Goal: Task Accomplishment & Management: Manage account settings

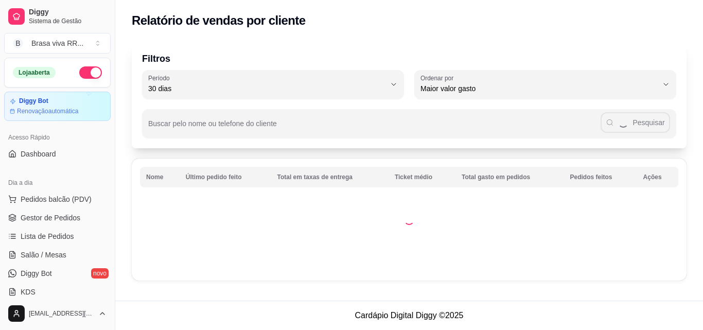
select select "30"
select select "HIGHEST_TOTAL_SPENT_WITH_ORDERS"
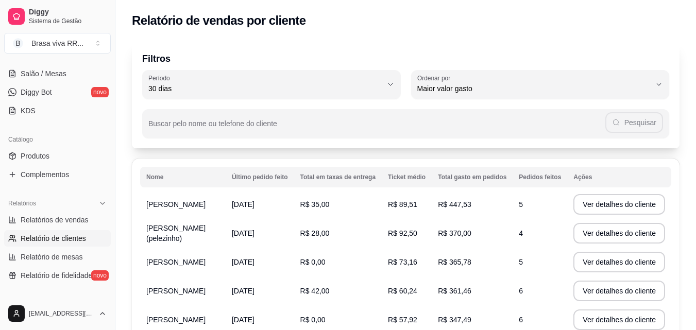
scroll to position [51, 0]
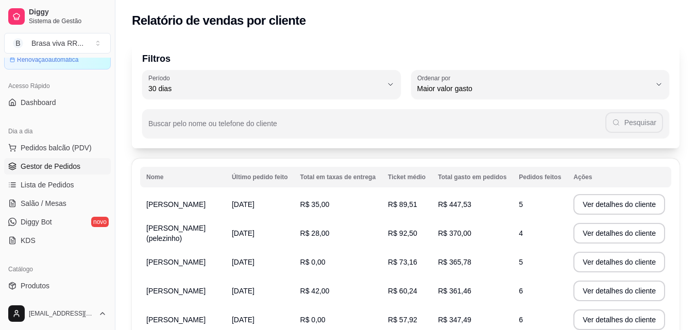
click at [53, 163] on span "Gestor de Pedidos" at bounding box center [51, 166] width 60 height 10
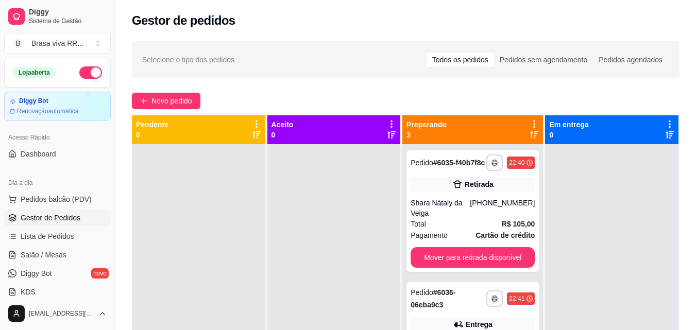
click at [79, 74] on button "button" at bounding box center [90, 72] width 23 height 12
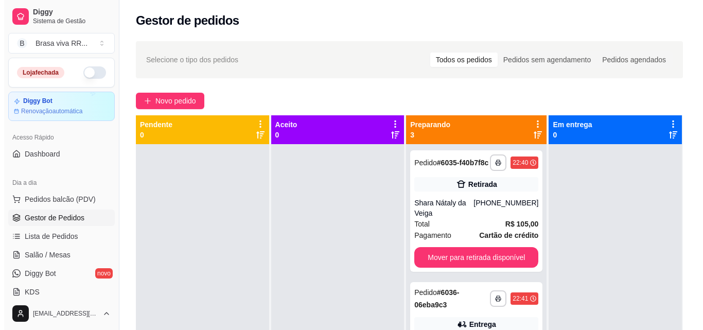
scroll to position [29, 0]
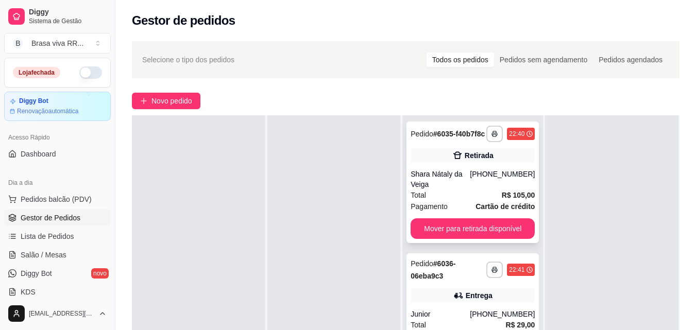
click at [486, 182] on div "[PHONE_NUMBER]" at bounding box center [502, 179] width 65 height 21
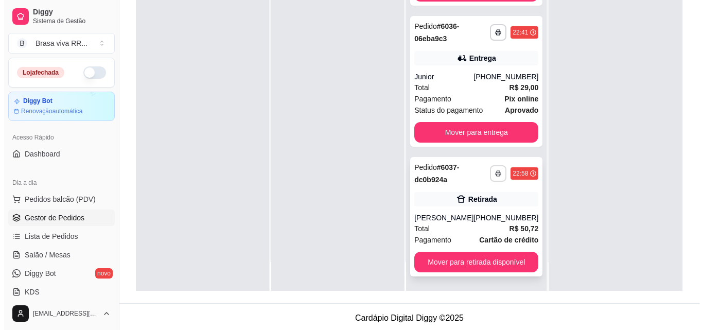
scroll to position [91, 0]
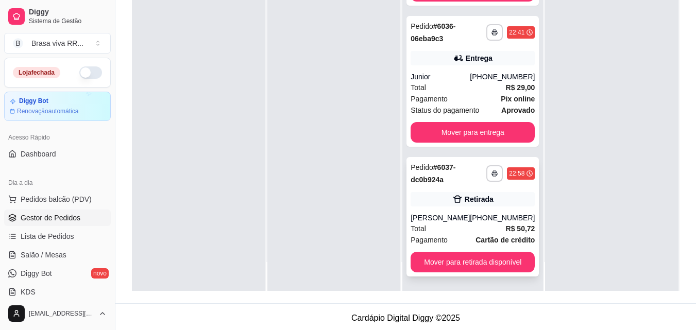
click at [449, 233] on div "Total R$ 50,72" at bounding box center [472, 228] width 124 height 11
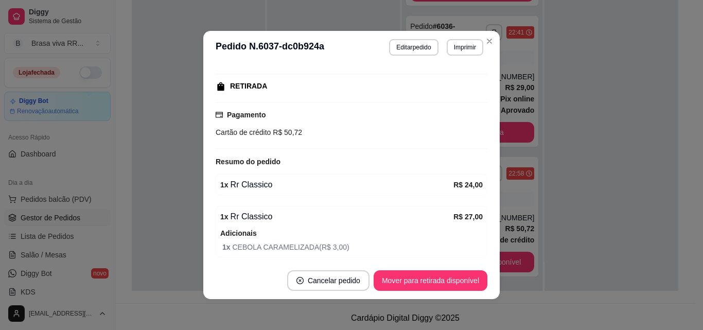
scroll to position [206, 0]
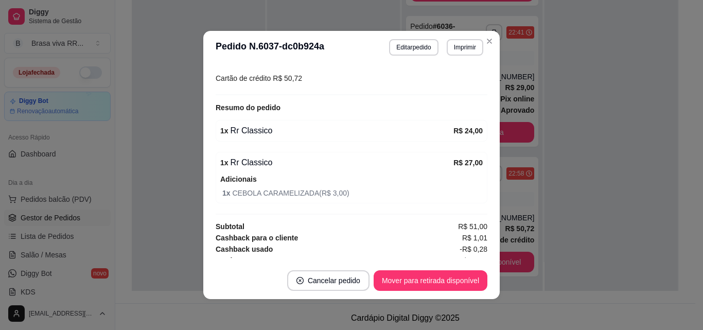
click at [492, 35] on header "**********" at bounding box center [351, 47] width 297 height 33
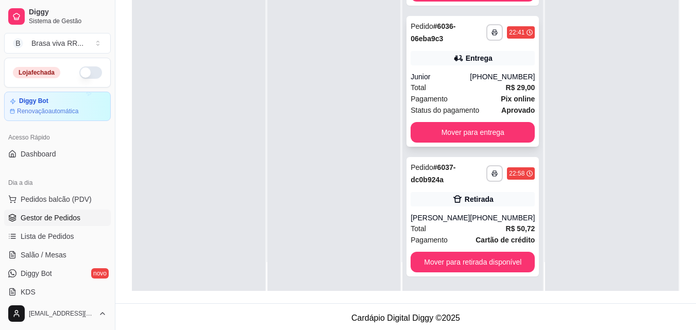
click at [478, 85] on div "Total R$ 29,00" at bounding box center [472, 87] width 124 height 11
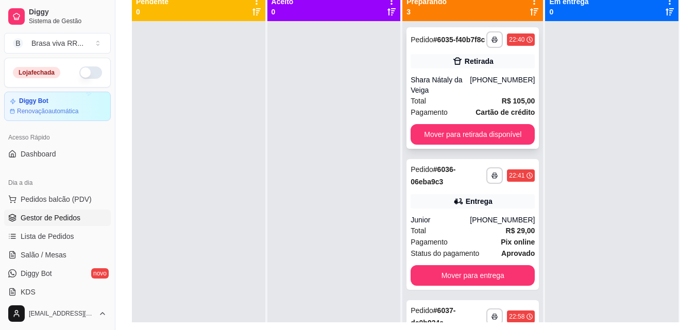
scroll to position [106, 0]
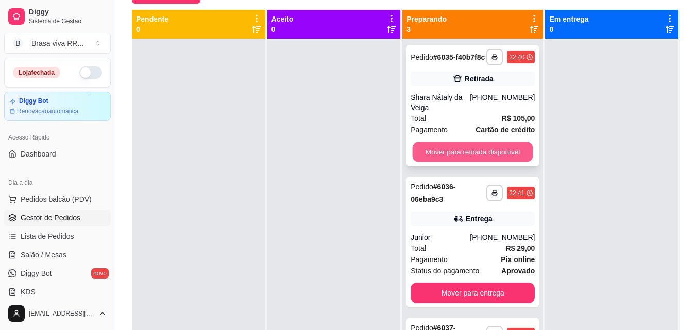
click at [478, 162] on button "Mover para retirada disponível" at bounding box center [472, 152] width 121 height 20
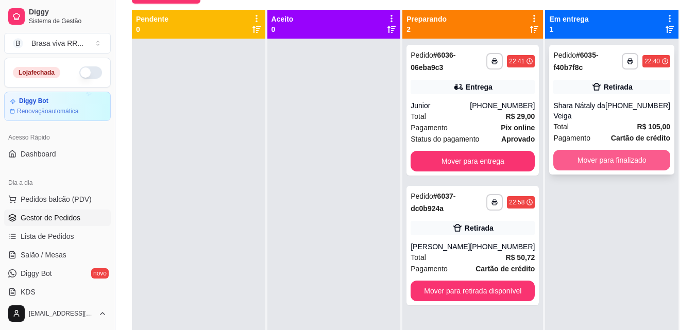
click at [591, 157] on button "Mover para finalizado" at bounding box center [611, 160] width 117 height 21
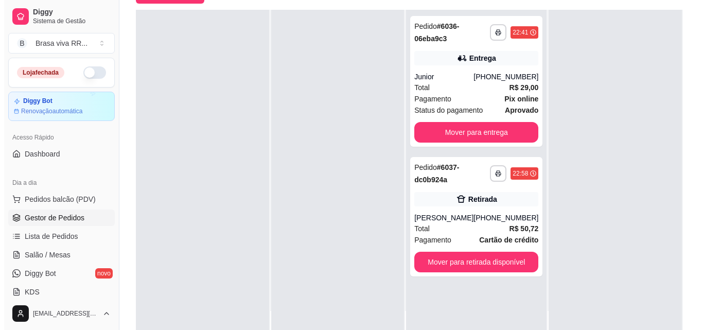
scroll to position [0, 0]
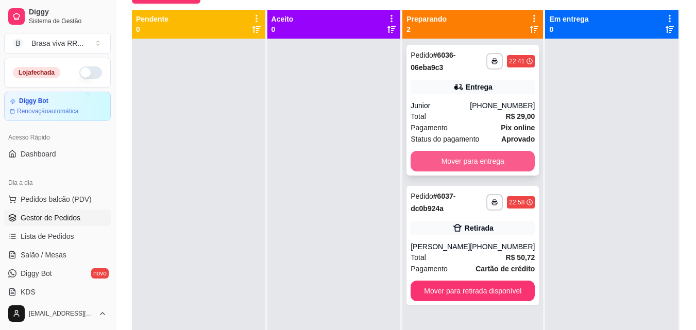
click at [468, 163] on button "Mover para entrega" at bounding box center [472, 161] width 124 height 21
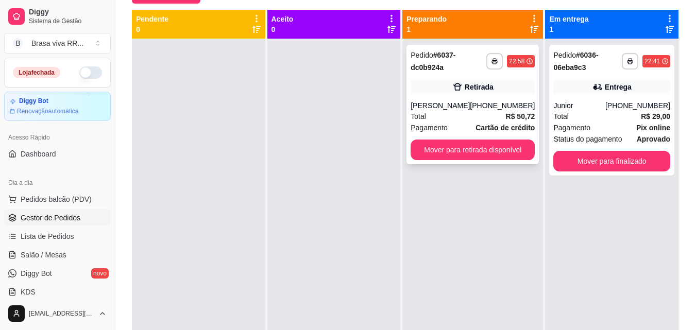
click at [477, 88] on div "Retirada" at bounding box center [479, 87] width 29 height 10
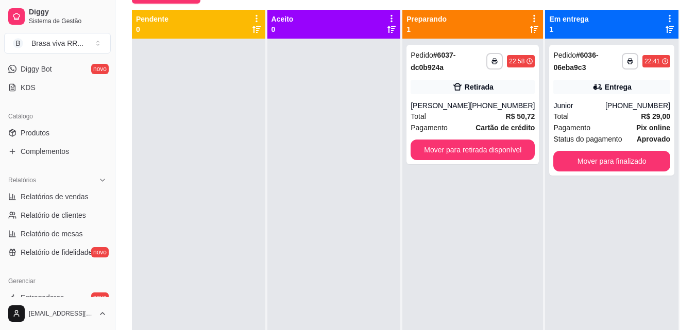
scroll to position [206, 0]
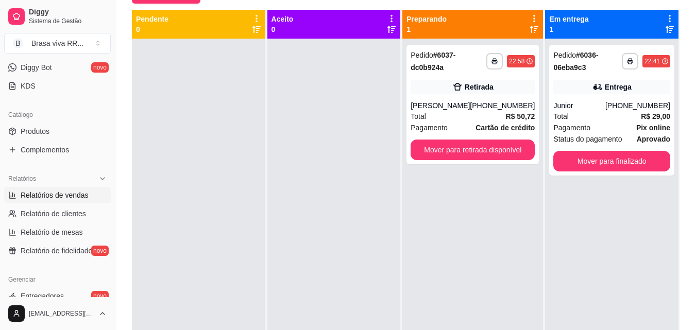
click at [76, 195] on span "Relatórios de vendas" at bounding box center [55, 195] width 68 height 10
select select "ALL"
select select "0"
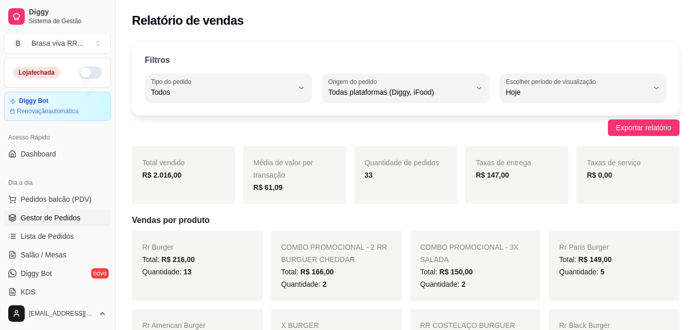
click at [79, 212] on link "Gestor de Pedidos" at bounding box center [57, 218] width 107 height 16
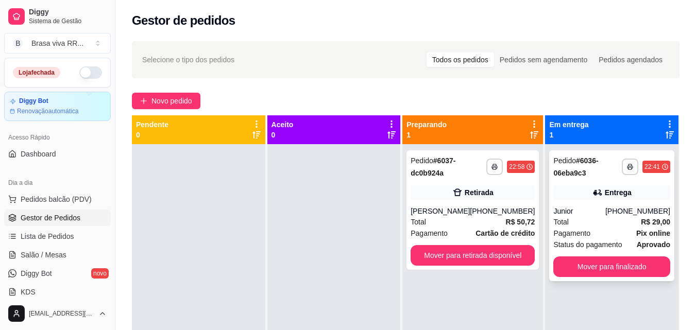
click at [580, 266] on button "Mover para finalizado" at bounding box center [611, 266] width 117 height 21
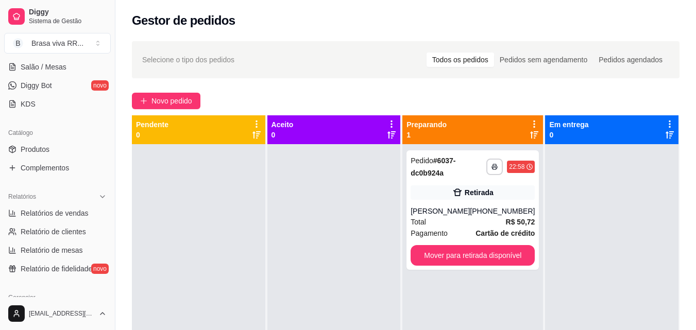
scroll to position [206, 0]
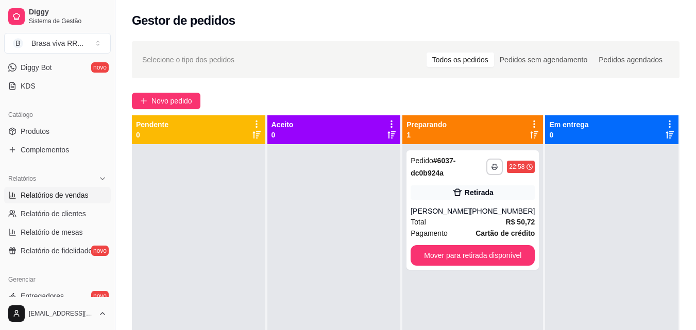
click at [56, 197] on span "Relatórios de vendas" at bounding box center [55, 195] width 68 height 10
select select "ALL"
select select "0"
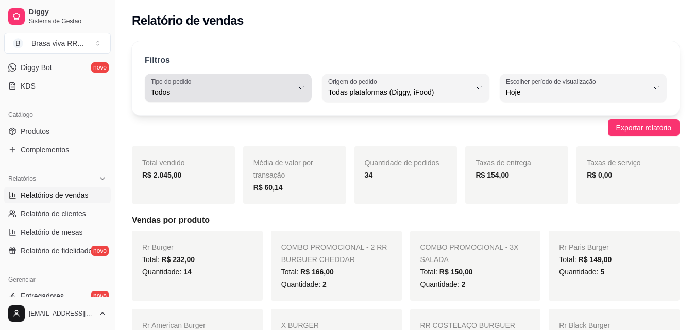
click at [166, 93] on span "Todos" at bounding box center [222, 92] width 142 height 10
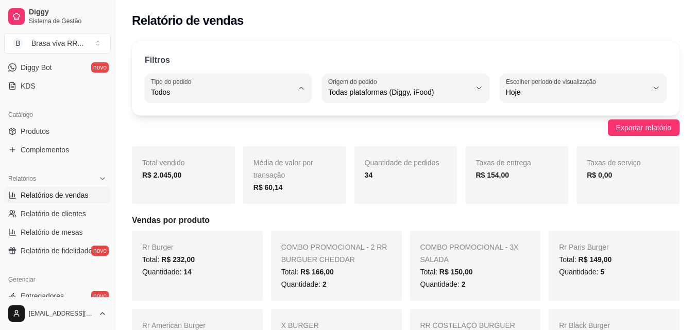
click at [186, 138] on span "Entrega" at bounding box center [223, 134] width 134 height 10
type input "DELIVERY"
select select "DELIVERY"
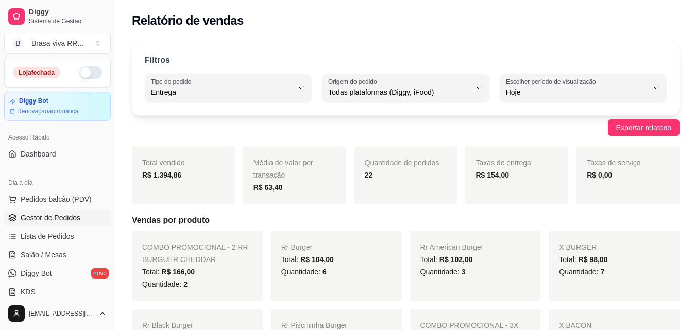
click at [85, 217] on link "Gestor de Pedidos" at bounding box center [57, 218] width 107 height 16
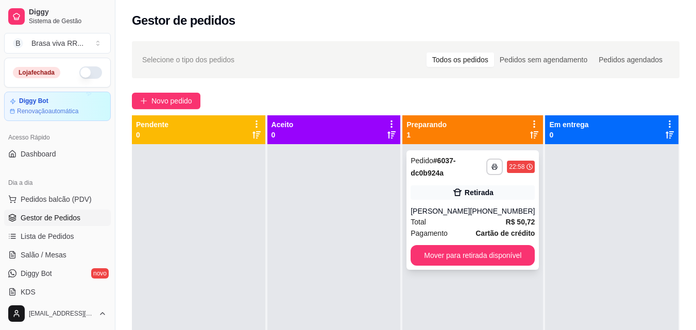
click at [473, 200] on div "**********" at bounding box center [472, 209] width 132 height 119
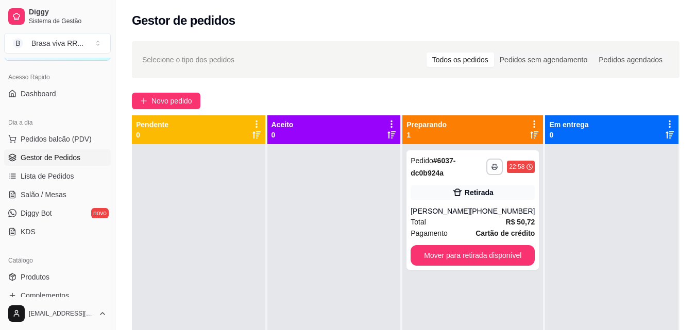
scroll to position [206, 0]
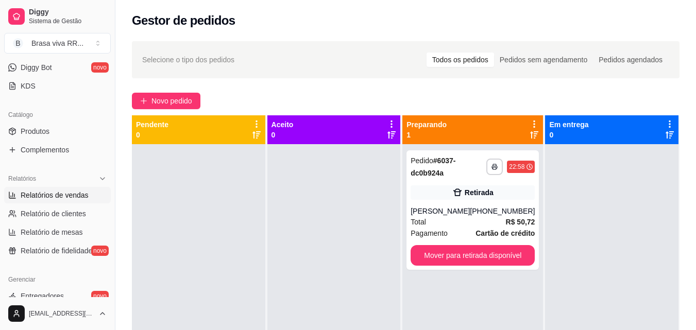
click at [56, 196] on span "Relatórios de vendas" at bounding box center [55, 195] width 68 height 10
select select "ALL"
select select "0"
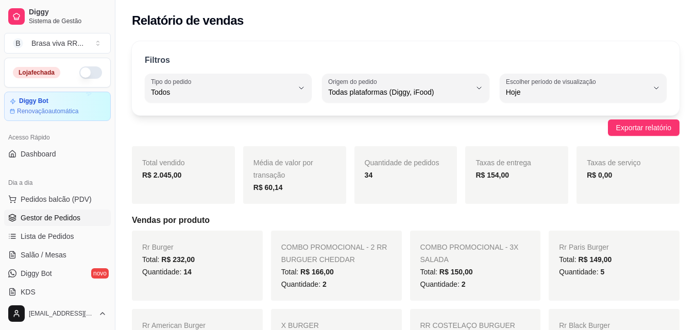
click at [59, 214] on span "Gestor de Pedidos" at bounding box center [51, 218] width 60 height 10
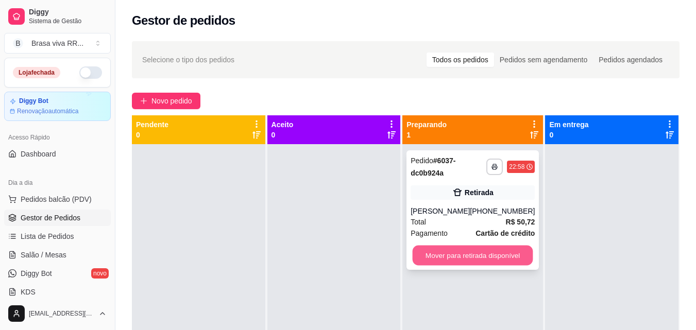
click at [457, 253] on button "Mover para retirada disponível" at bounding box center [472, 256] width 121 height 20
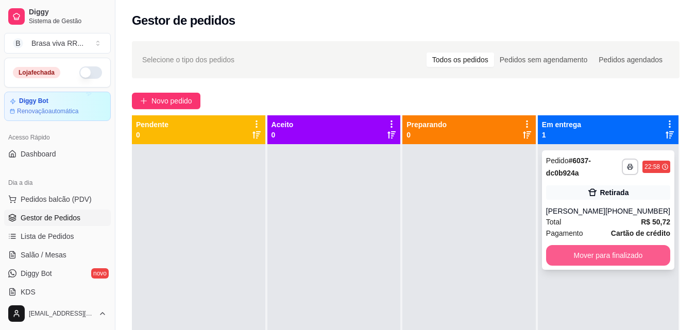
click at [643, 253] on button "Mover para finalizado" at bounding box center [608, 255] width 124 height 21
